Goal: Task Accomplishment & Management: Use online tool/utility

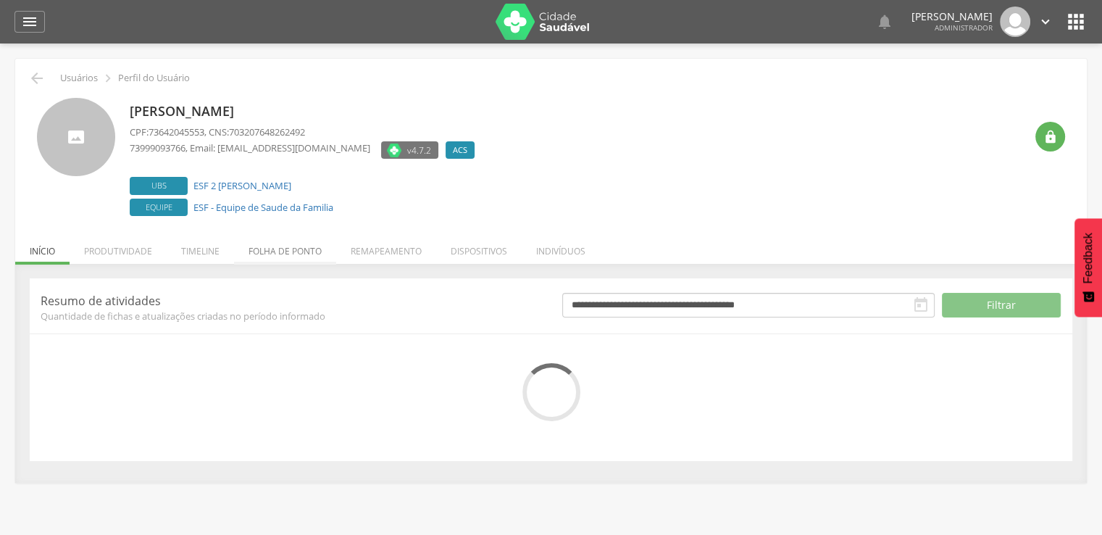
click at [284, 253] on li "Folha de ponto" at bounding box center [285, 247] width 102 height 34
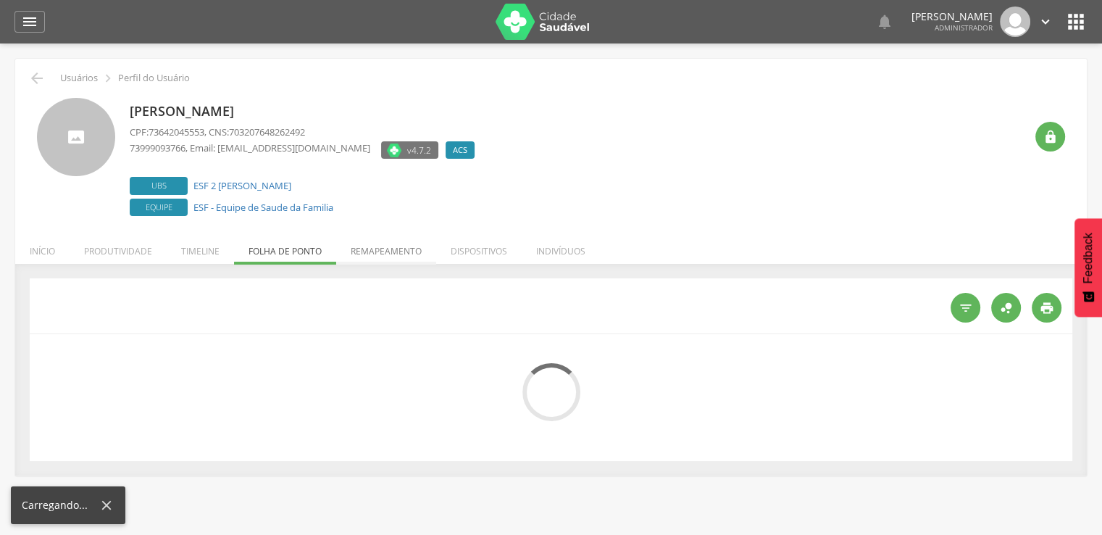
click at [371, 250] on li "Remapeamento" at bounding box center [386, 247] width 100 height 34
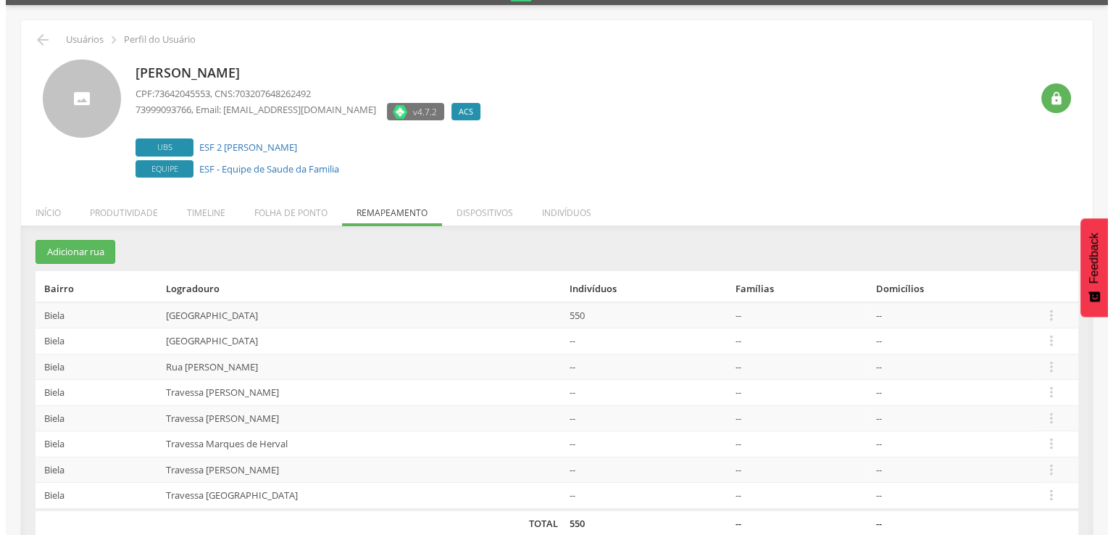
scroll to position [60, 0]
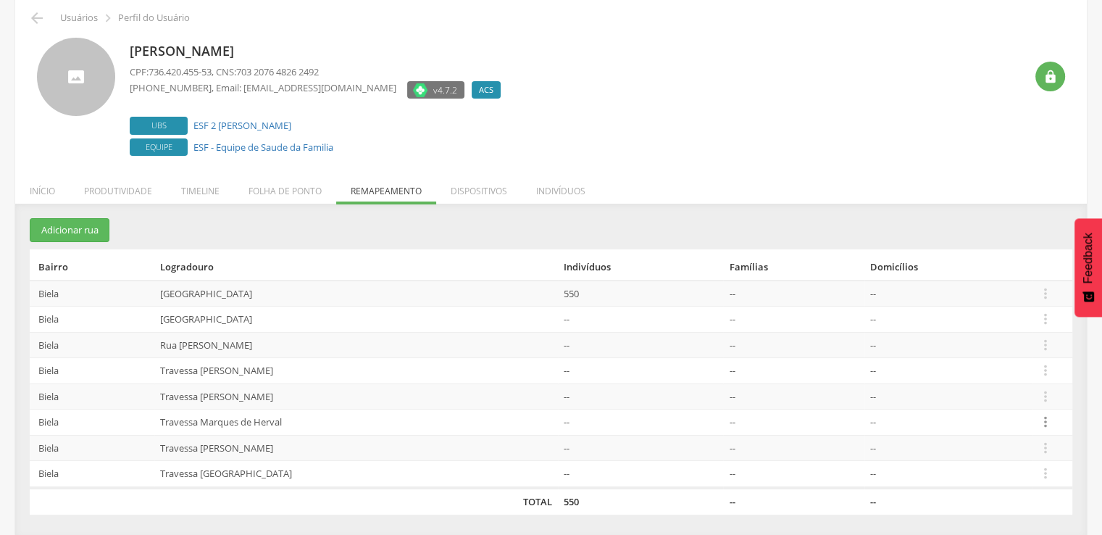
click at [1045, 421] on icon "" at bounding box center [1046, 422] width 16 height 16
click at [1023, 367] on link "Desalocar famílias" at bounding box center [996, 365] width 115 height 18
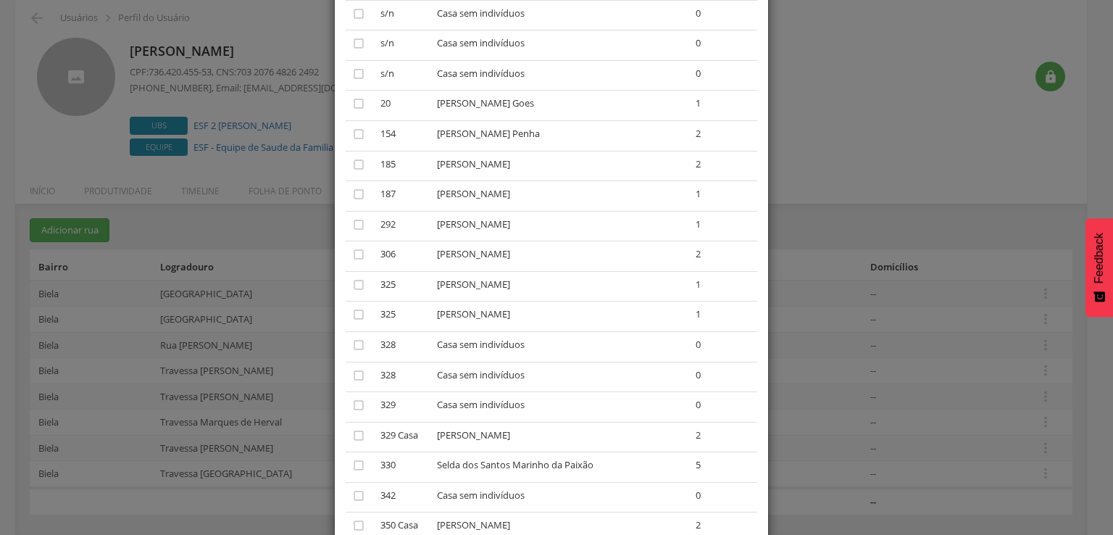
scroll to position [507, 0]
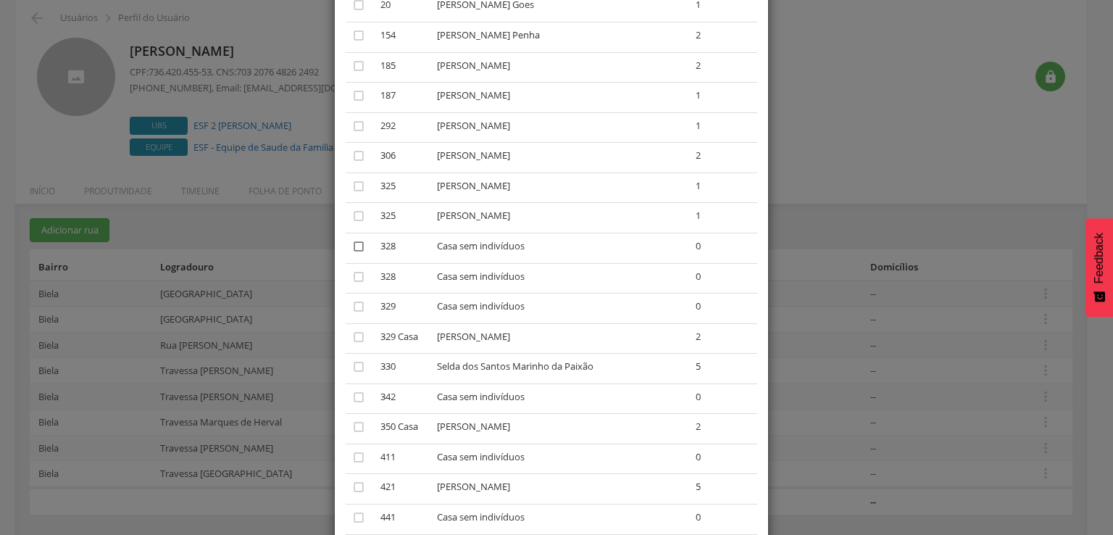
click at [354, 247] on icon "" at bounding box center [359, 246] width 14 height 14
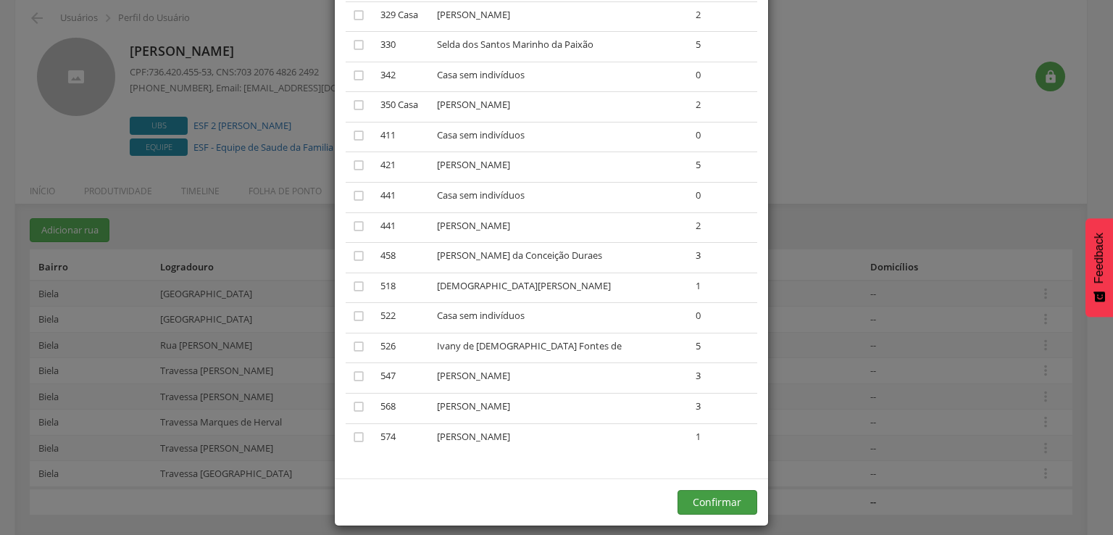
scroll to position [847, 0]
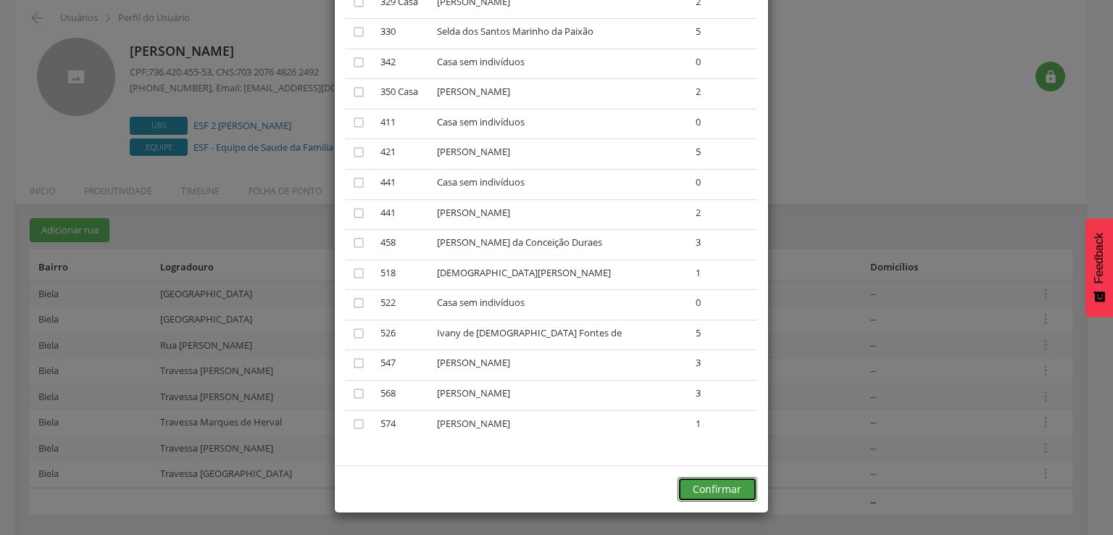
click at [688, 491] on button "Confirmar" at bounding box center [718, 489] width 80 height 25
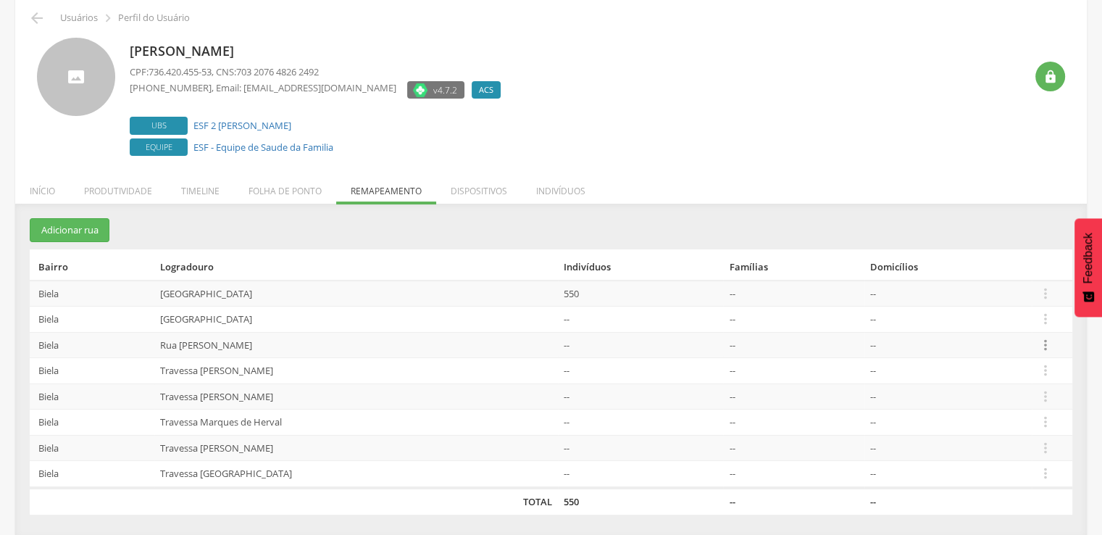
click at [1040, 344] on icon "" at bounding box center [1046, 345] width 16 height 16
click at [989, 281] on link "Desalocar famílias" at bounding box center [996, 288] width 115 height 18
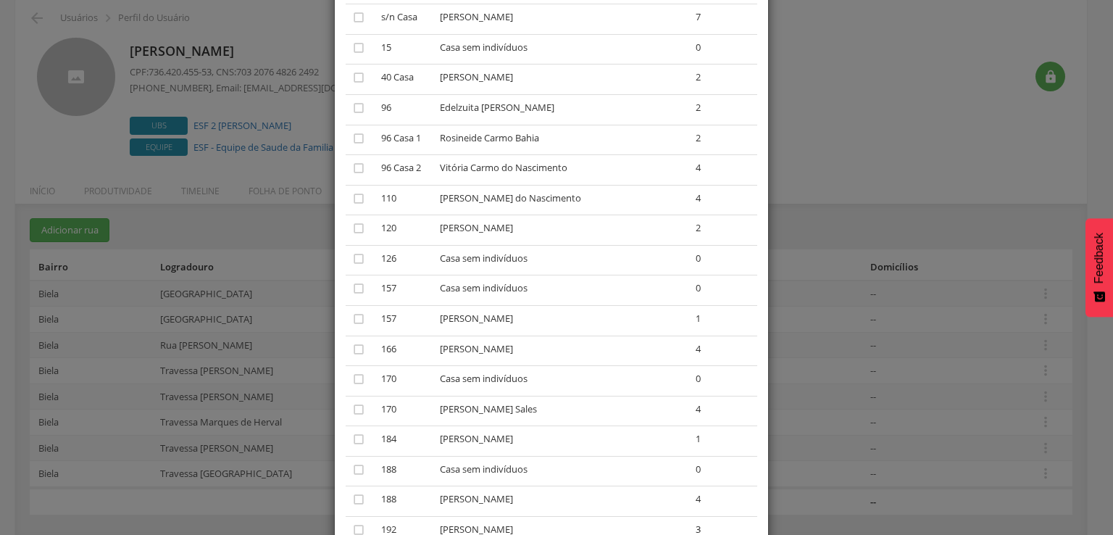
scroll to position [507, 0]
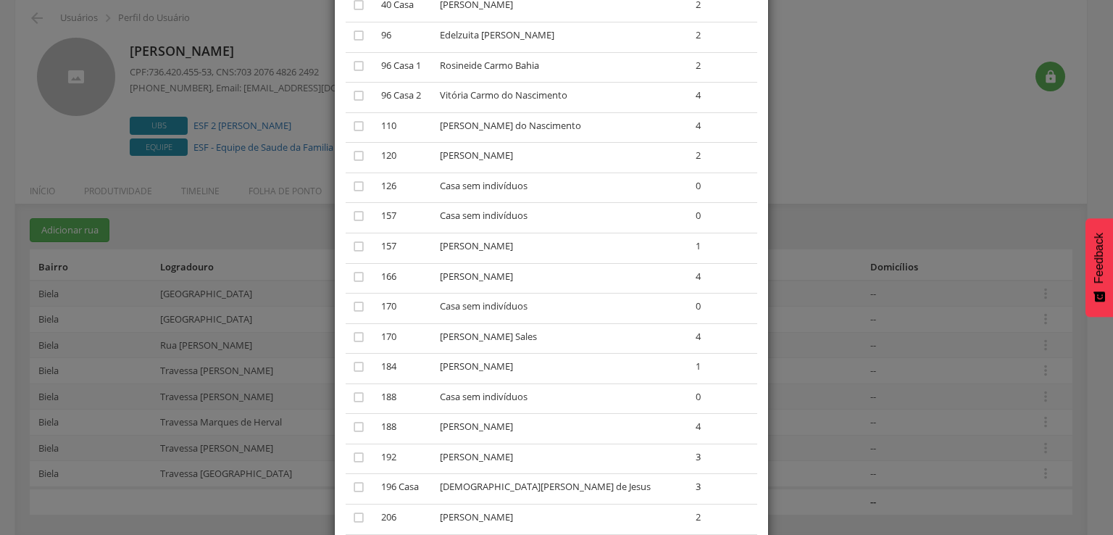
click at [366, 399] on td "" at bounding box center [361, 398] width 30 height 30
click at [364, 399] on td "" at bounding box center [361, 398] width 30 height 30
click at [358, 401] on icon "" at bounding box center [359, 397] width 14 height 14
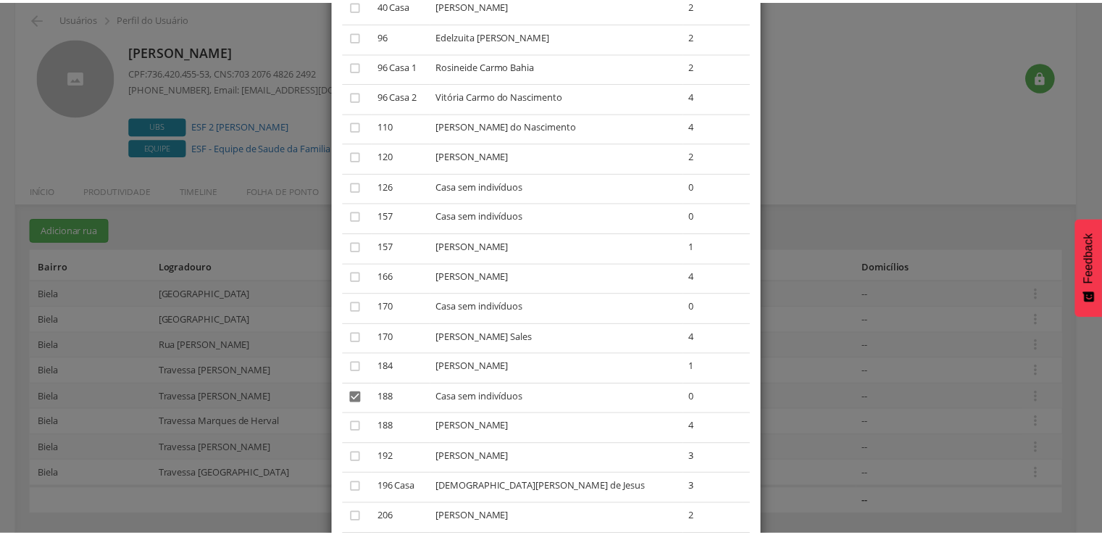
scroll to position [696, 0]
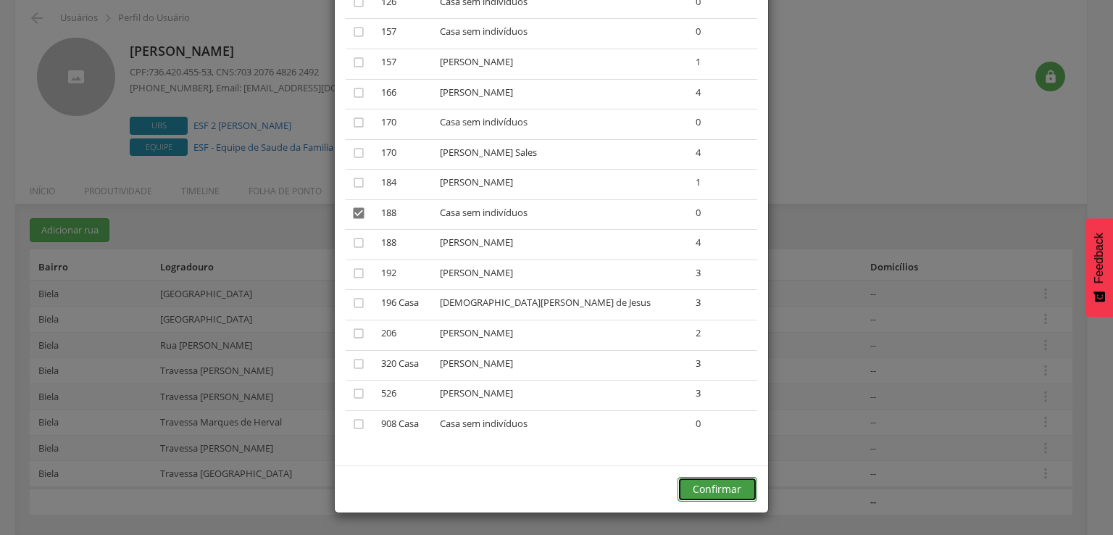
click at [691, 493] on button "Confirmar" at bounding box center [718, 489] width 80 height 25
